Goal: Task Accomplishment & Management: Use online tool/utility

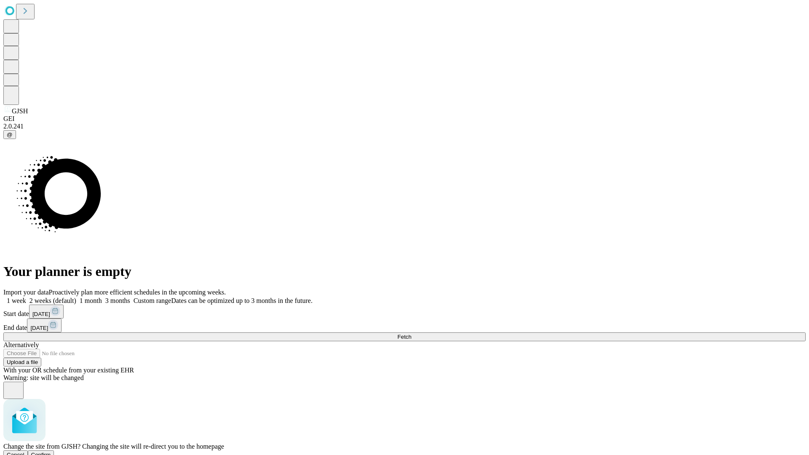
click at [51, 452] on span "Confirm" at bounding box center [41, 455] width 20 height 6
click at [76, 297] on label "2 weeks (default)" at bounding box center [51, 300] width 50 height 7
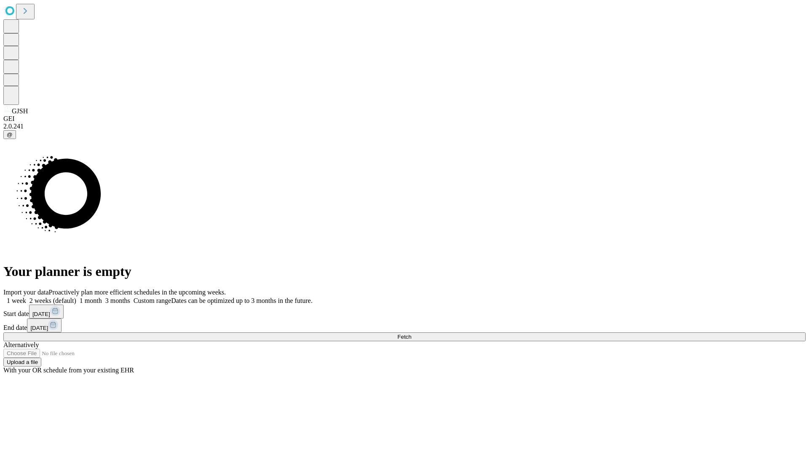
click at [411, 334] on span "Fetch" at bounding box center [405, 337] width 14 height 6
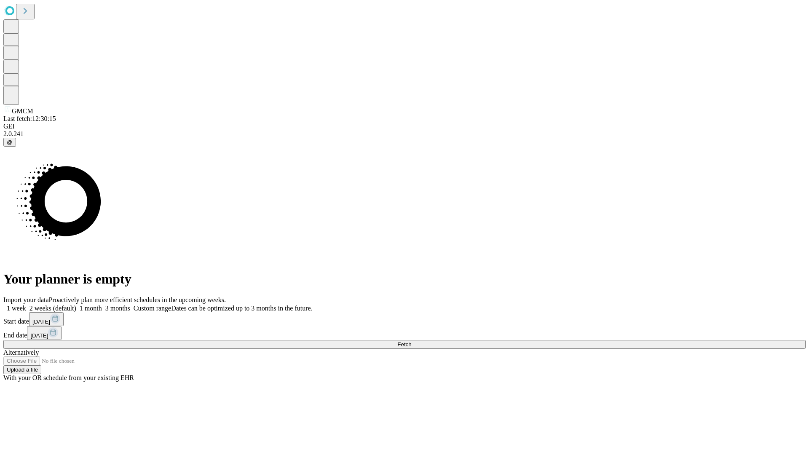
click at [76, 305] on label "2 weeks (default)" at bounding box center [51, 308] width 50 height 7
click at [411, 342] on span "Fetch" at bounding box center [405, 345] width 14 height 6
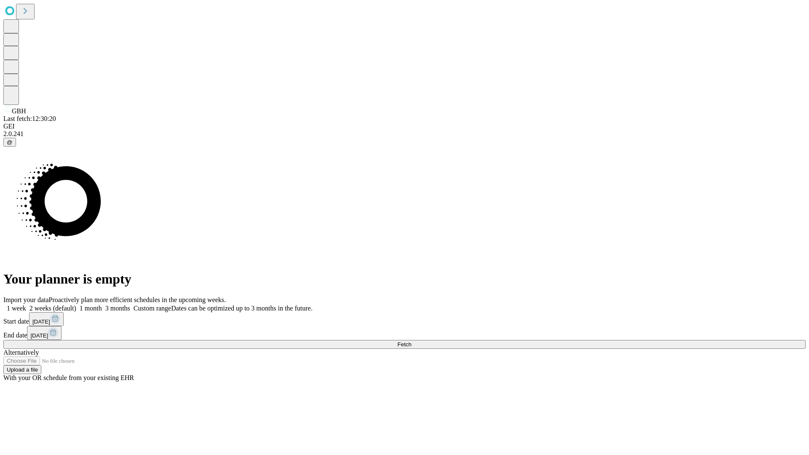
click at [76, 305] on label "2 weeks (default)" at bounding box center [51, 308] width 50 height 7
click at [411, 342] on span "Fetch" at bounding box center [405, 345] width 14 height 6
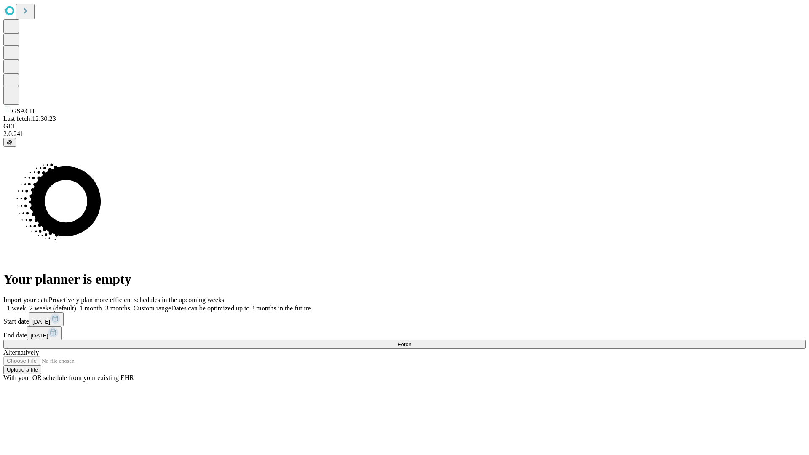
click at [76, 305] on label "2 weeks (default)" at bounding box center [51, 308] width 50 height 7
click at [411, 342] on span "Fetch" at bounding box center [405, 345] width 14 height 6
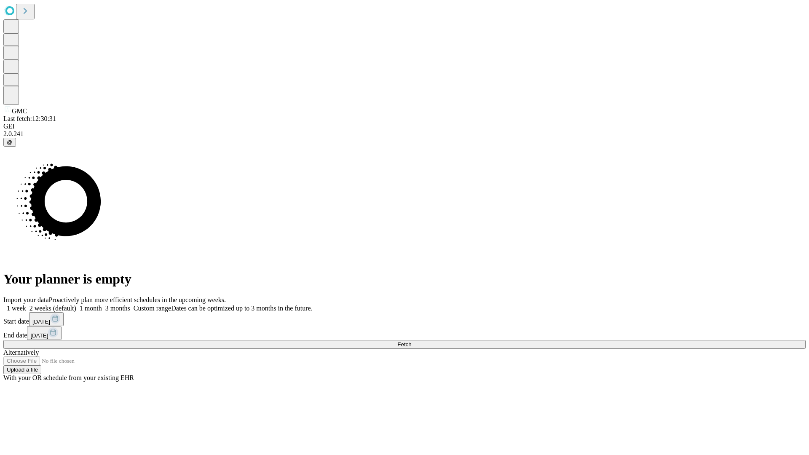
click at [411, 342] on span "Fetch" at bounding box center [405, 345] width 14 height 6
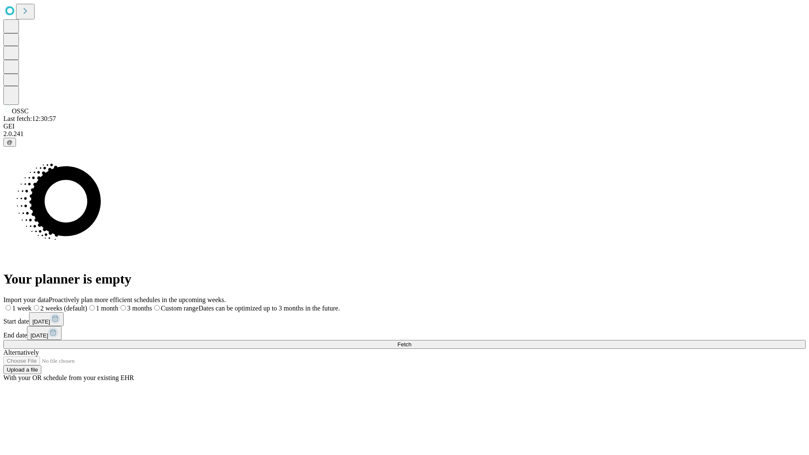
click at [411, 342] on span "Fetch" at bounding box center [405, 345] width 14 height 6
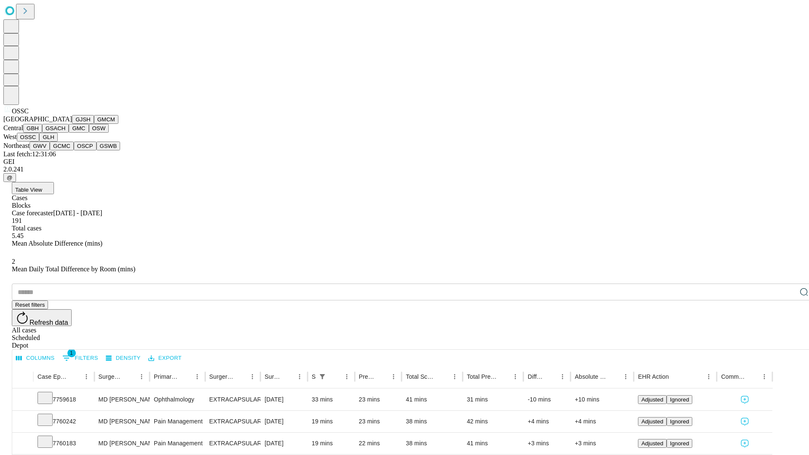
click at [57, 142] on button "GLH" at bounding box center [48, 137] width 18 height 9
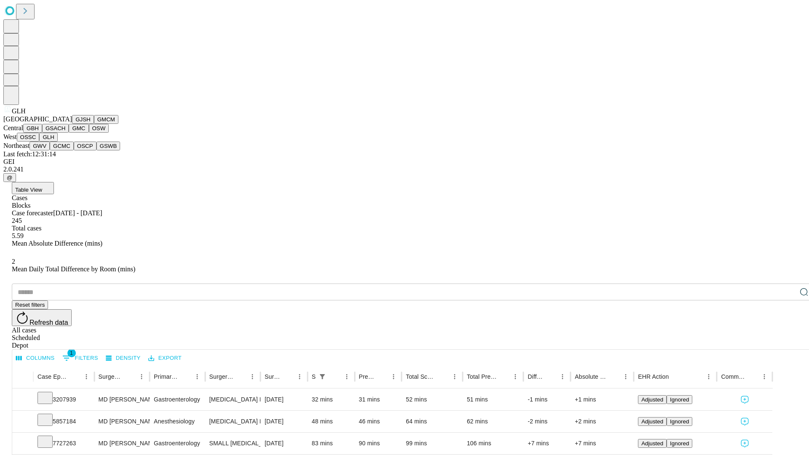
click at [50, 151] on button "GWV" at bounding box center [40, 146] width 20 height 9
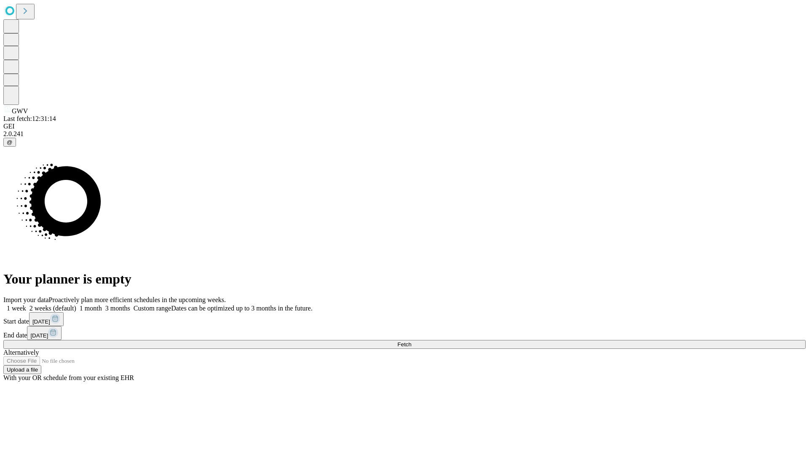
click at [411, 342] on span "Fetch" at bounding box center [405, 345] width 14 height 6
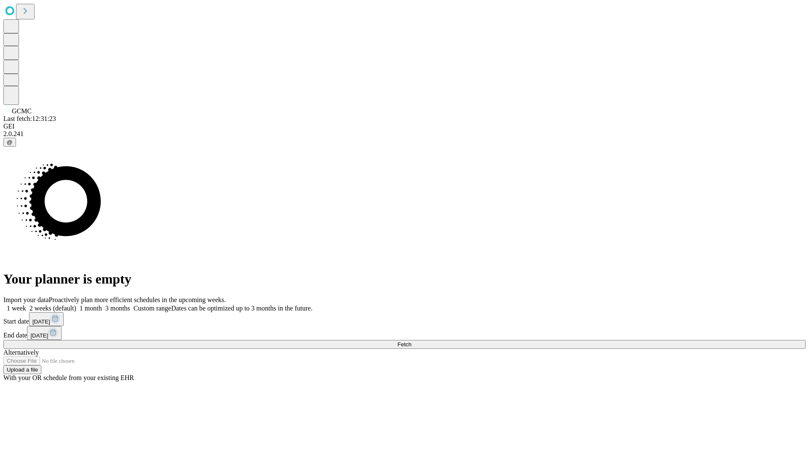
click at [76, 305] on label "2 weeks (default)" at bounding box center [51, 308] width 50 height 7
click at [411, 342] on span "Fetch" at bounding box center [405, 345] width 14 height 6
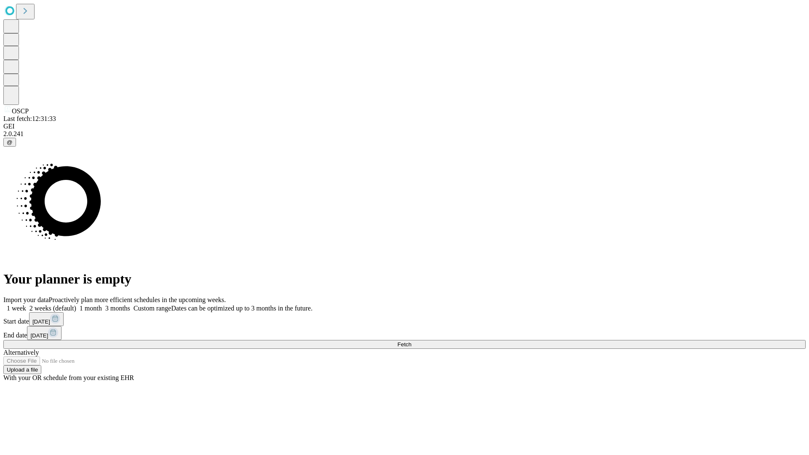
click at [76, 305] on label "2 weeks (default)" at bounding box center [51, 308] width 50 height 7
click at [411, 342] on span "Fetch" at bounding box center [405, 345] width 14 height 6
